Goal: Task Accomplishment & Management: Complete application form

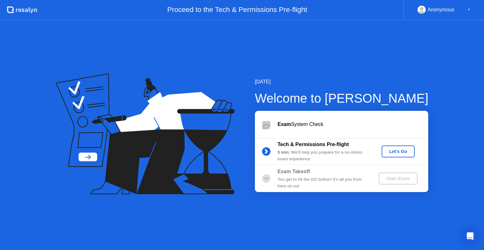
click at [389, 150] on div "Let's Go" at bounding box center [398, 151] width 28 height 5
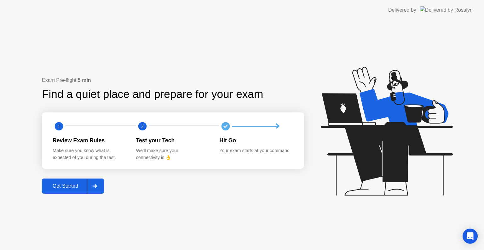
click at [73, 187] on div "Get Started" at bounding box center [65, 186] width 43 height 6
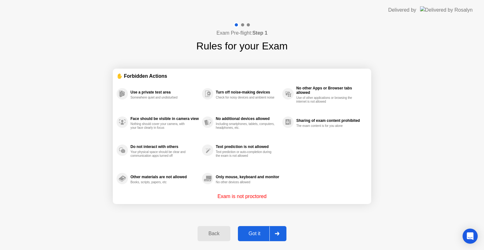
click at [259, 231] on div "Got it" at bounding box center [255, 234] width 30 height 6
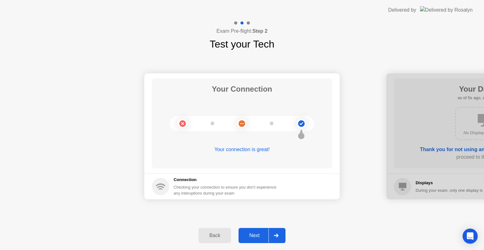
click at [260, 237] on div "Next" at bounding box center [254, 236] width 28 height 6
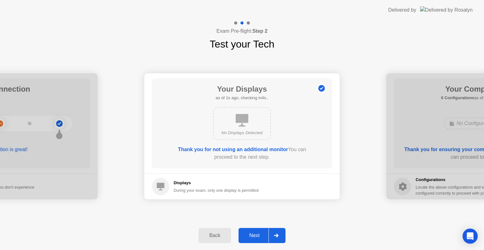
click at [260, 237] on div "Next" at bounding box center [254, 236] width 28 height 6
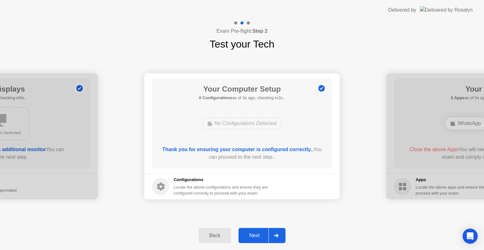
click at [260, 237] on div "Next" at bounding box center [254, 236] width 28 height 6
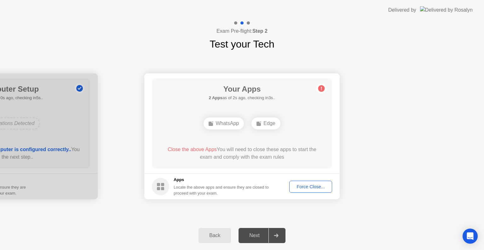
click at [304, 187] on div "Force Close..." at bounding box center [310, 186] width 38 height 5
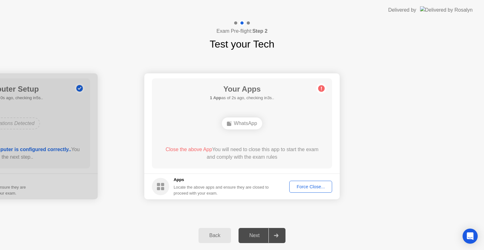
click at [255, 238] on div "Next" at bounding box center [254, 236] width 28 height 6
click at [306, 189] on div "Force Close..." at bounding box center [310, 186] width 38 height 5
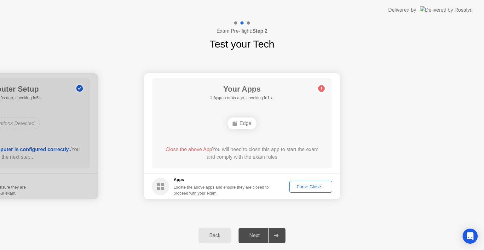
click at [376, 211] on div "Your Connection Your connection is great! Connection Checking your connection t…" at bounding box center [242, 136] width 484 height 169
click at [281, 234] on div at bounding box center [275, 235] width 15 height 14
click at [308, 184] on div "Force Close..." at bounding box center [310, 186] width 38 height 5
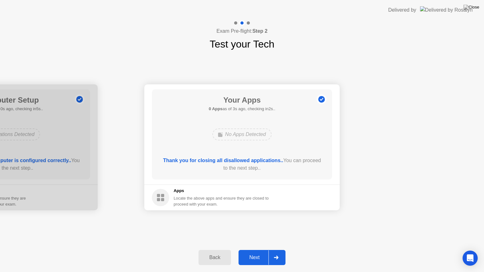
click at [257, 250] on button "Next" at bounding box center [261, 257] width 47 height 15
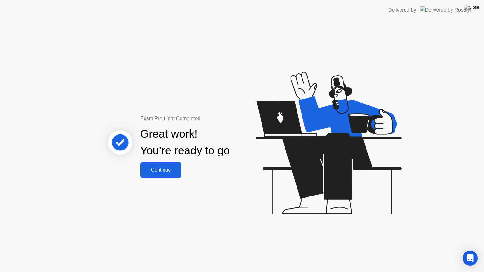
click at [172, 165] on button "Continue" at bounding box center [160, 170] width 41 height 15
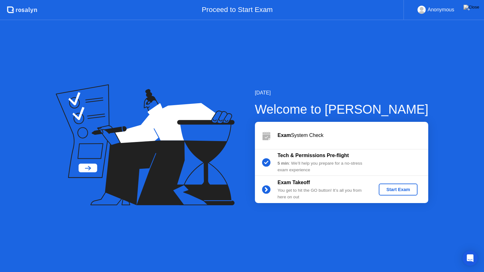
click at [392, 191] on div "Start Exam" at bounding box center [398, 189] width 34 height 5
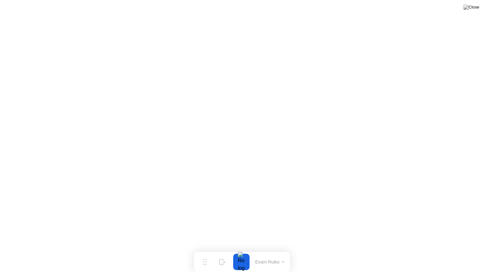
click at [480, 6] on button at bounding box center [471, 7] width 19 height 8
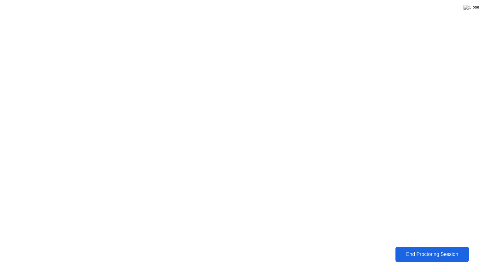
click at [417, 250] on div "End Proctoring Session" at bounding box center [432, 255] width 70 height 6
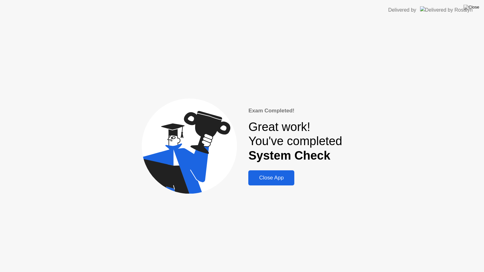
click at [276, 180] on div "Close App" at bounding box center [271, 178] width 42 height 6
